Goal: Go to known website: Go to known website

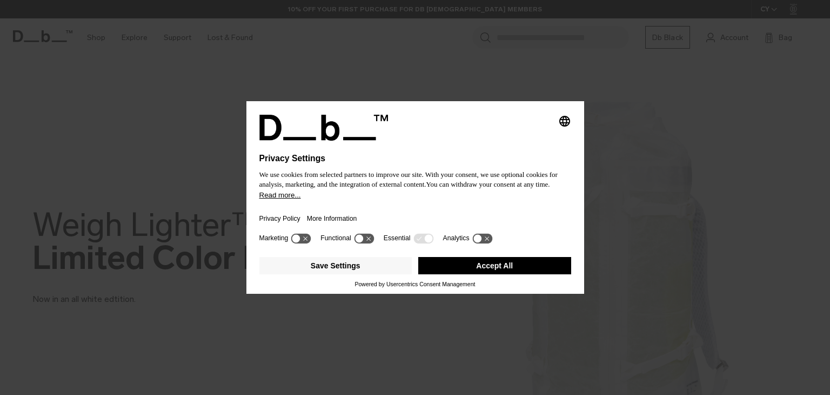
click at [517, 267] on button "Accept All" at bounding box center [494, 265] width 153 height 17
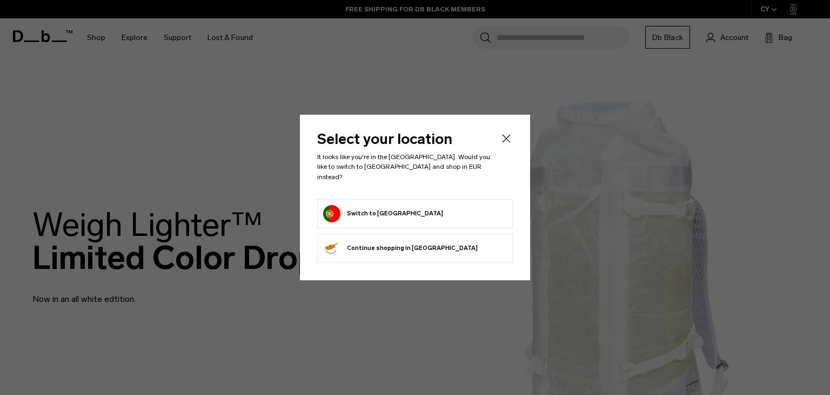
click at [378, 207] on button "Switch to Portugal" at bounding box center [383, 213] width 120 height 17
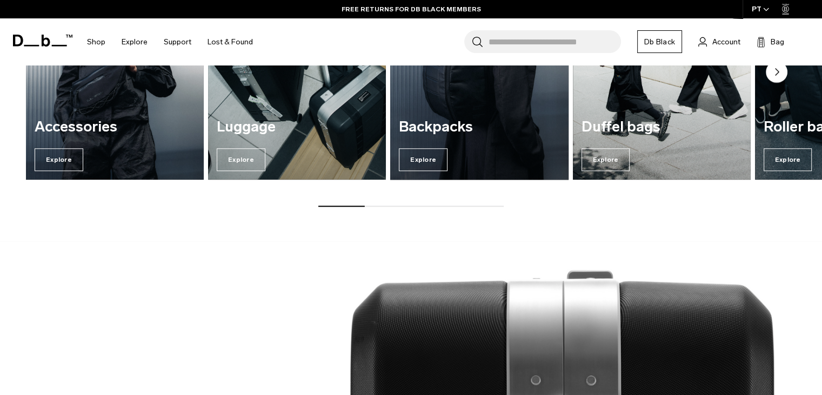
scroll to position [1081, 0]
